Goal: Task Accomplishment & Management: Complete application form

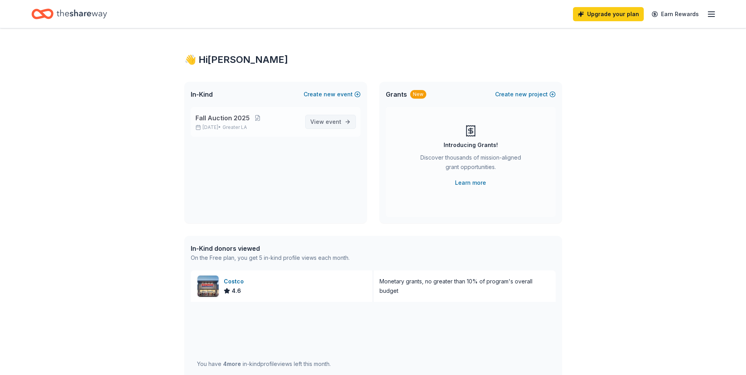
click at [319, 118] on span "View event" at bounding box center [325, 121] width 31 height 9
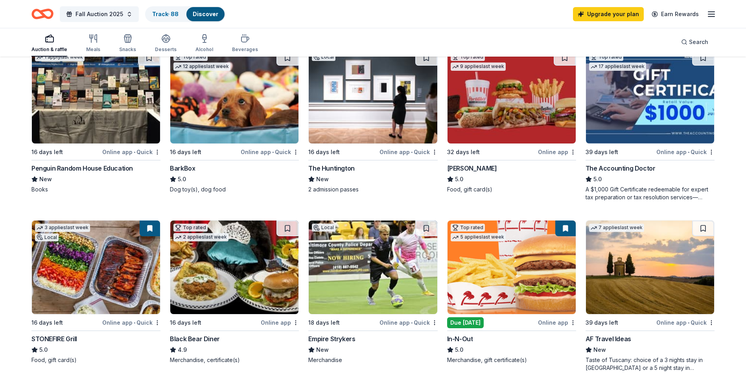
scroll to position [275, 0]
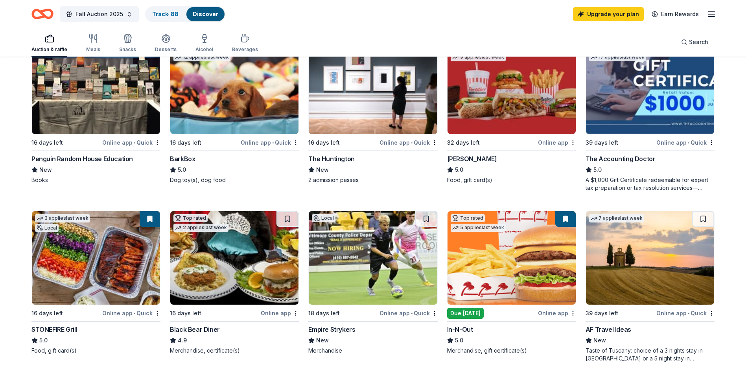
click at [460, 313] on div "Due [DATE]" at bounding box center [465, 313] width 37 height 11
click at [147, 310] on div "Online app • Quick" at bounding box center [131, 313] width 58 height 10
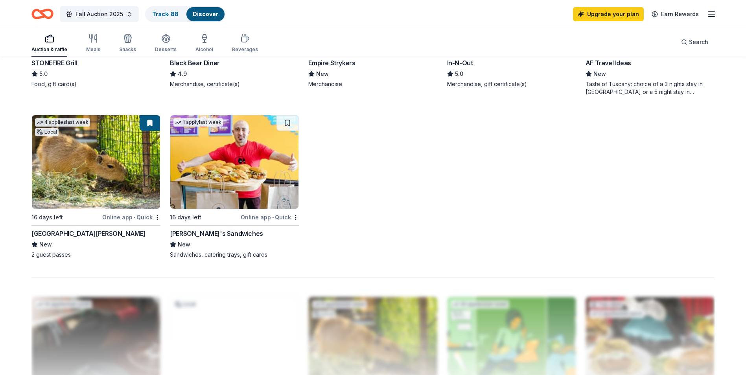
scroll to position [550, 0]
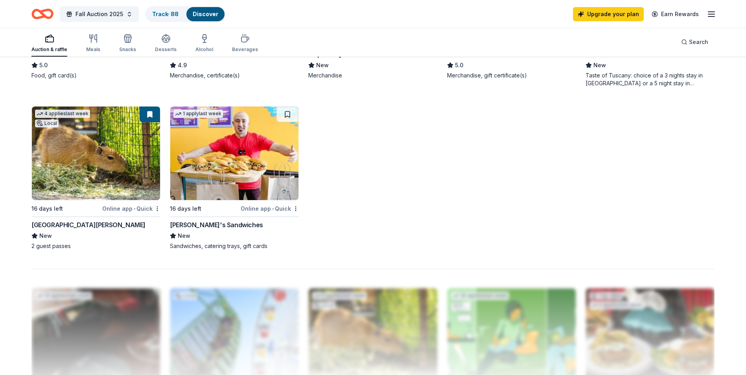
click at [271, 208] on div "Online app • Quick" at bounding box center [270, 209] width 58 height 10
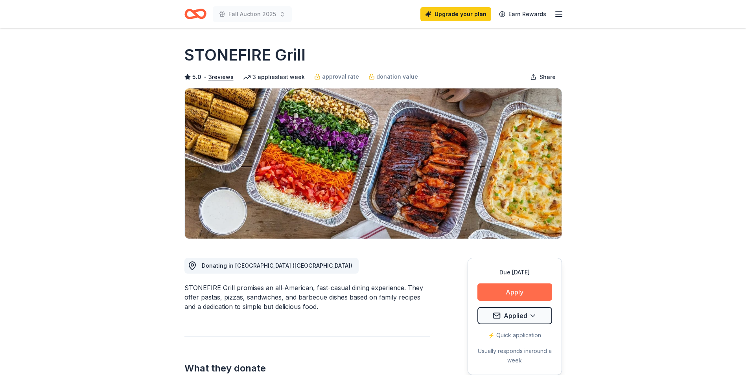
click at [526, 291] on button "Apply" at bounding box center [514, 291] width 75 height 17
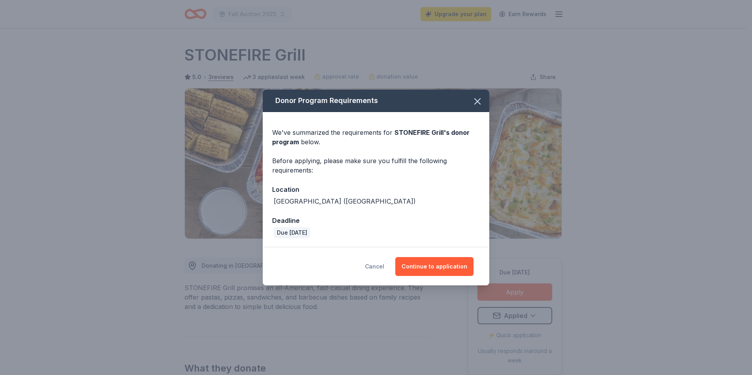
click at [378, 267] on button "Cancel" at bounding box center [374, 266] width 19 height 19
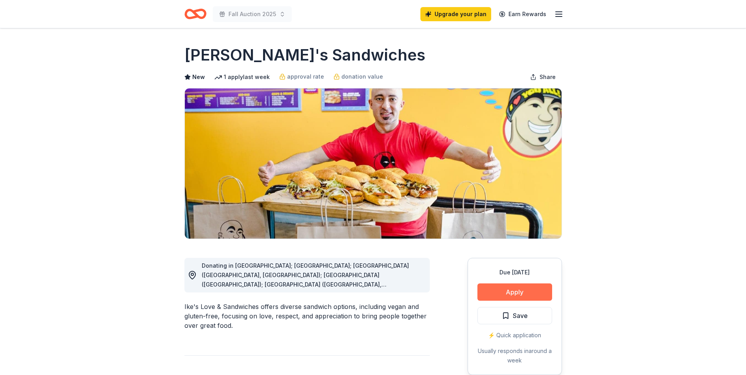
click at [530, 295] on button "Apply" at bounding box center [514, 291] width 75 height 17
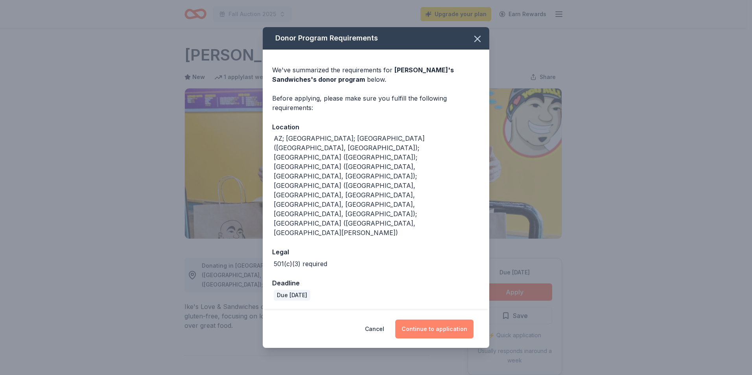
click at [426, 320] on button "Continue to application" at bounding box center [434, 329] width 78 height 19
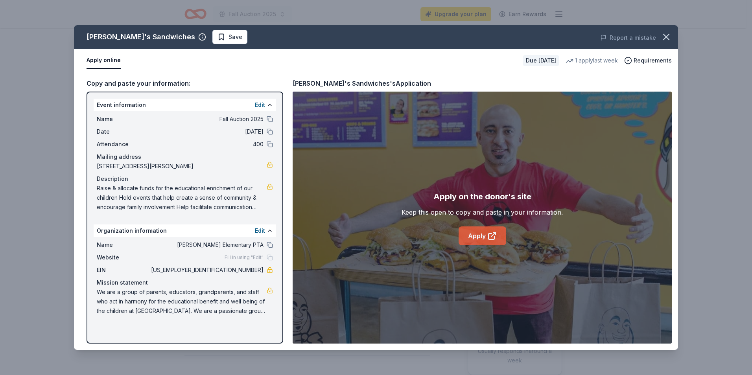
click at [479, 236] on link "Apply" at bounding box center [482, 235] width 48 height 19
